Goal: Check status: Check status

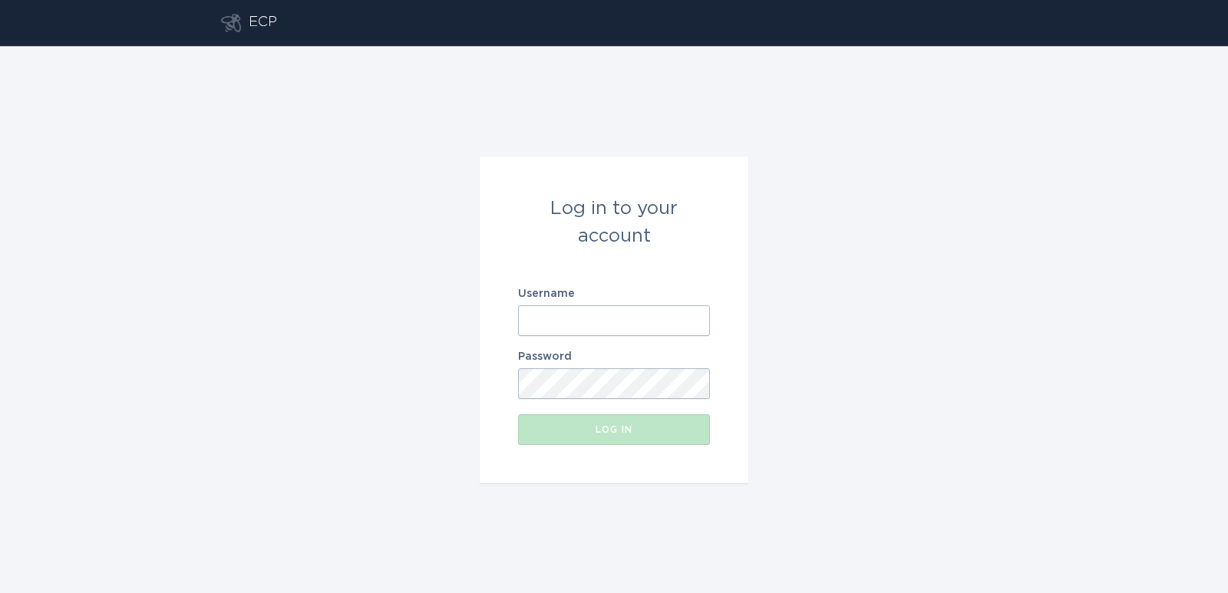
type input "[PERSON_NAME][EMAIL_ADDRESS][DOMAIN_NAME]"
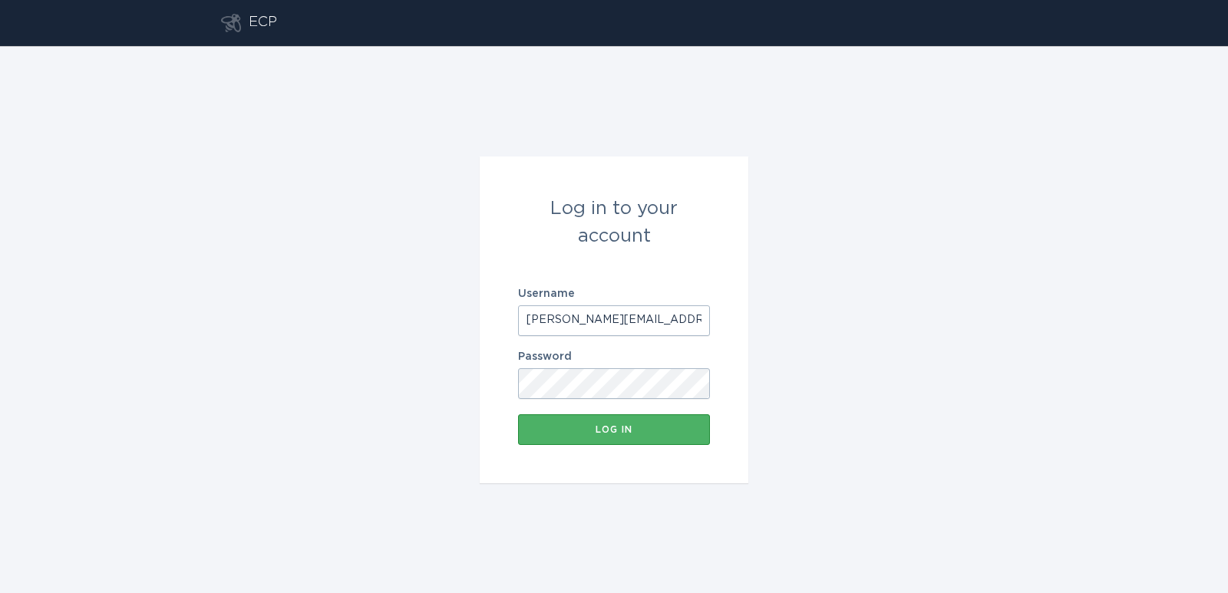
click at [645, 437] on button "Log in" at bounding box center [614, 429] width 192 height 31
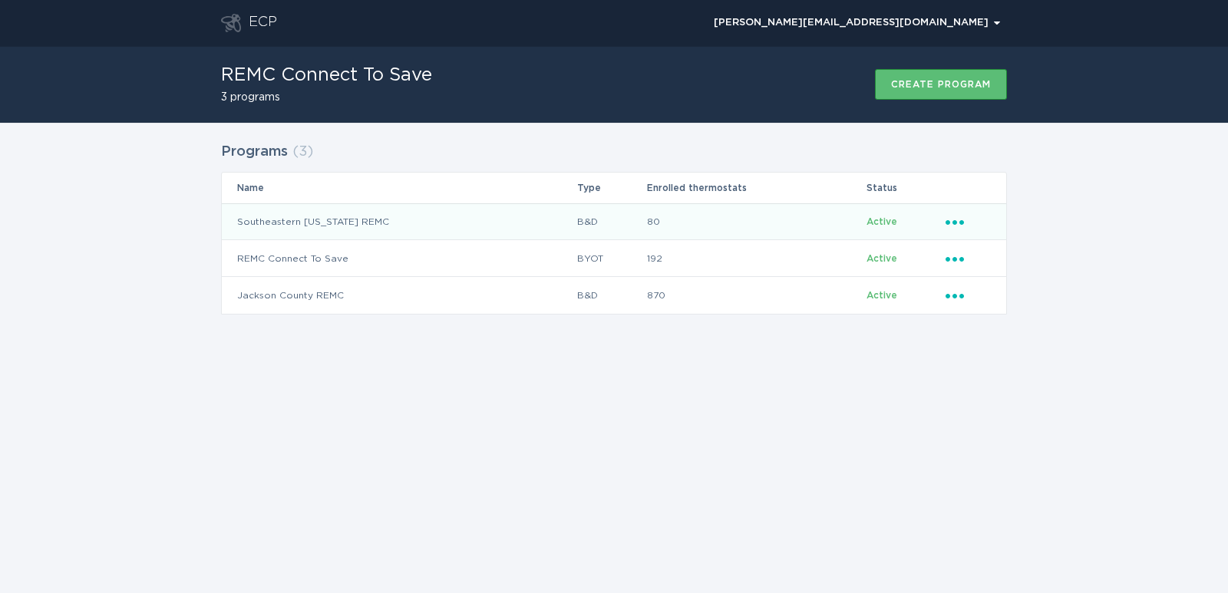
click at [302, 221] on td "Southeastern [US_STATE] REMC" at bounding box center [399, 221] width 355 height 37
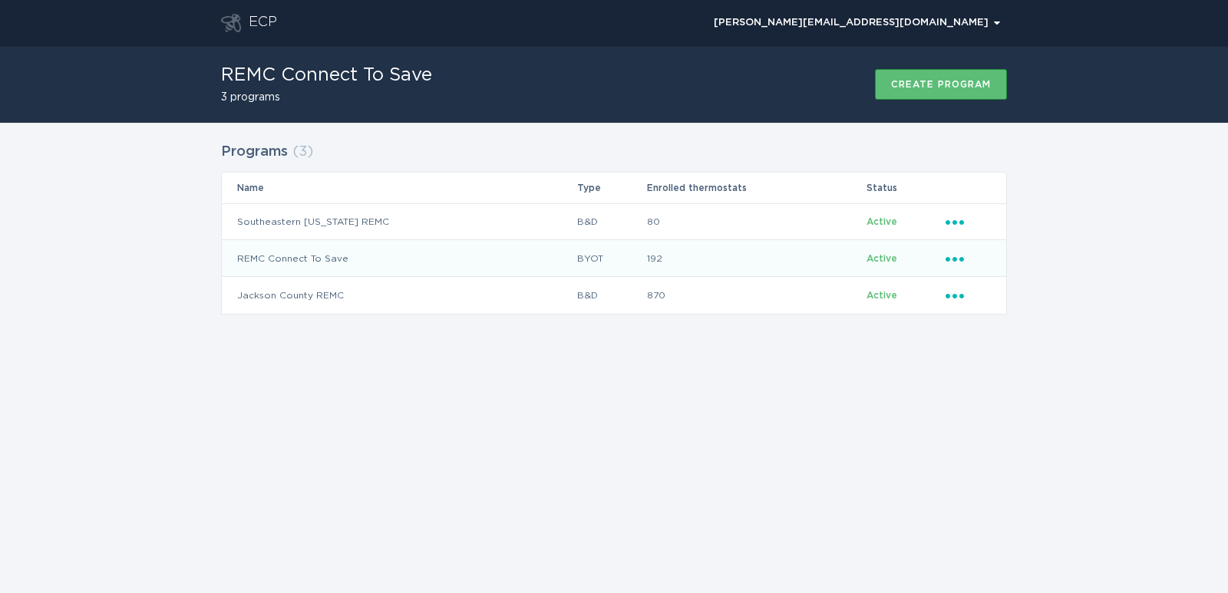
click at [469, 264] on td "REMC Connect To Save" at bounding box center [399, 258] width 355 height 37
